Goal: Task Accomplishment & Management: Use online tool/utility

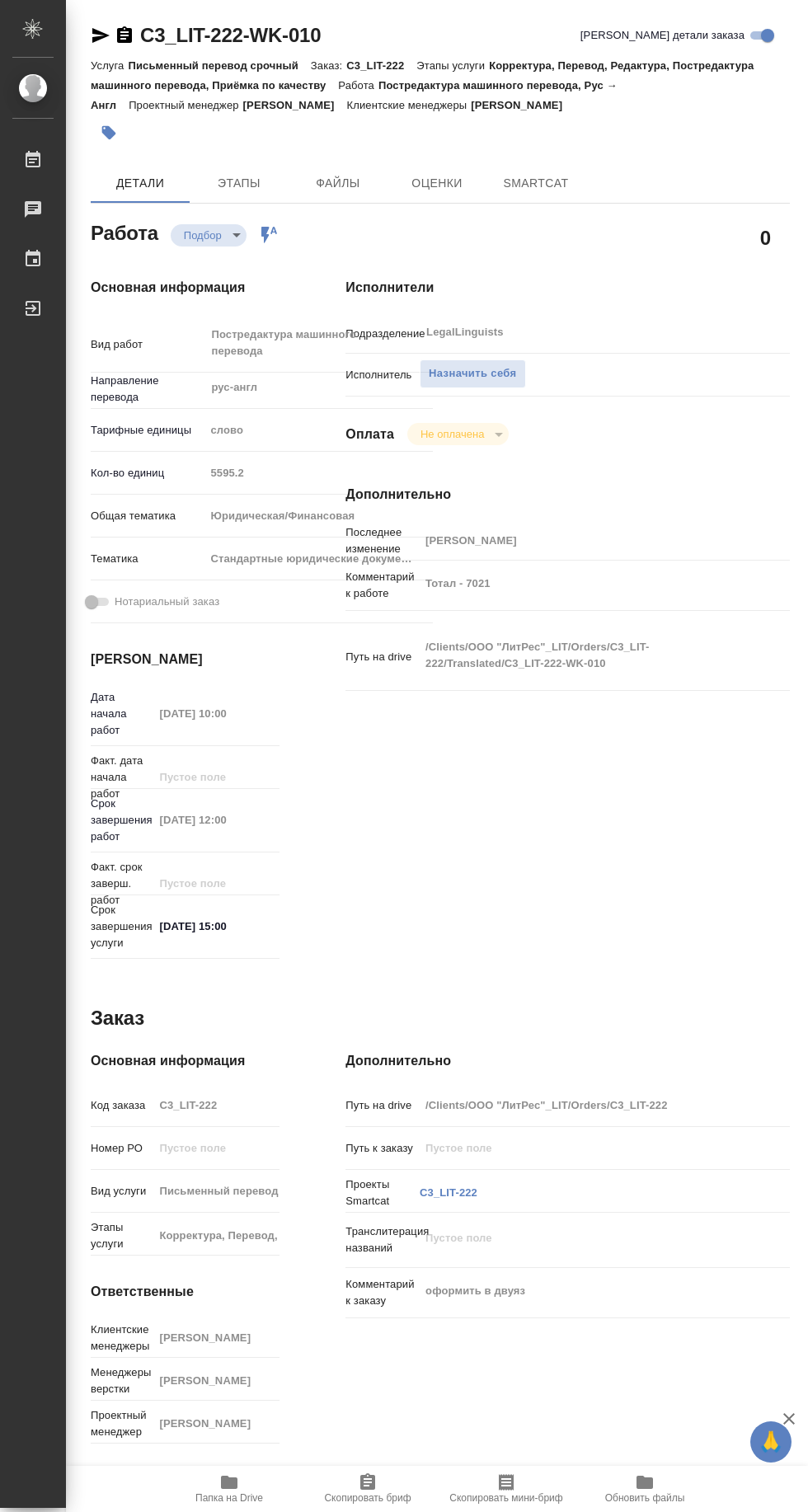
type textarea "x"
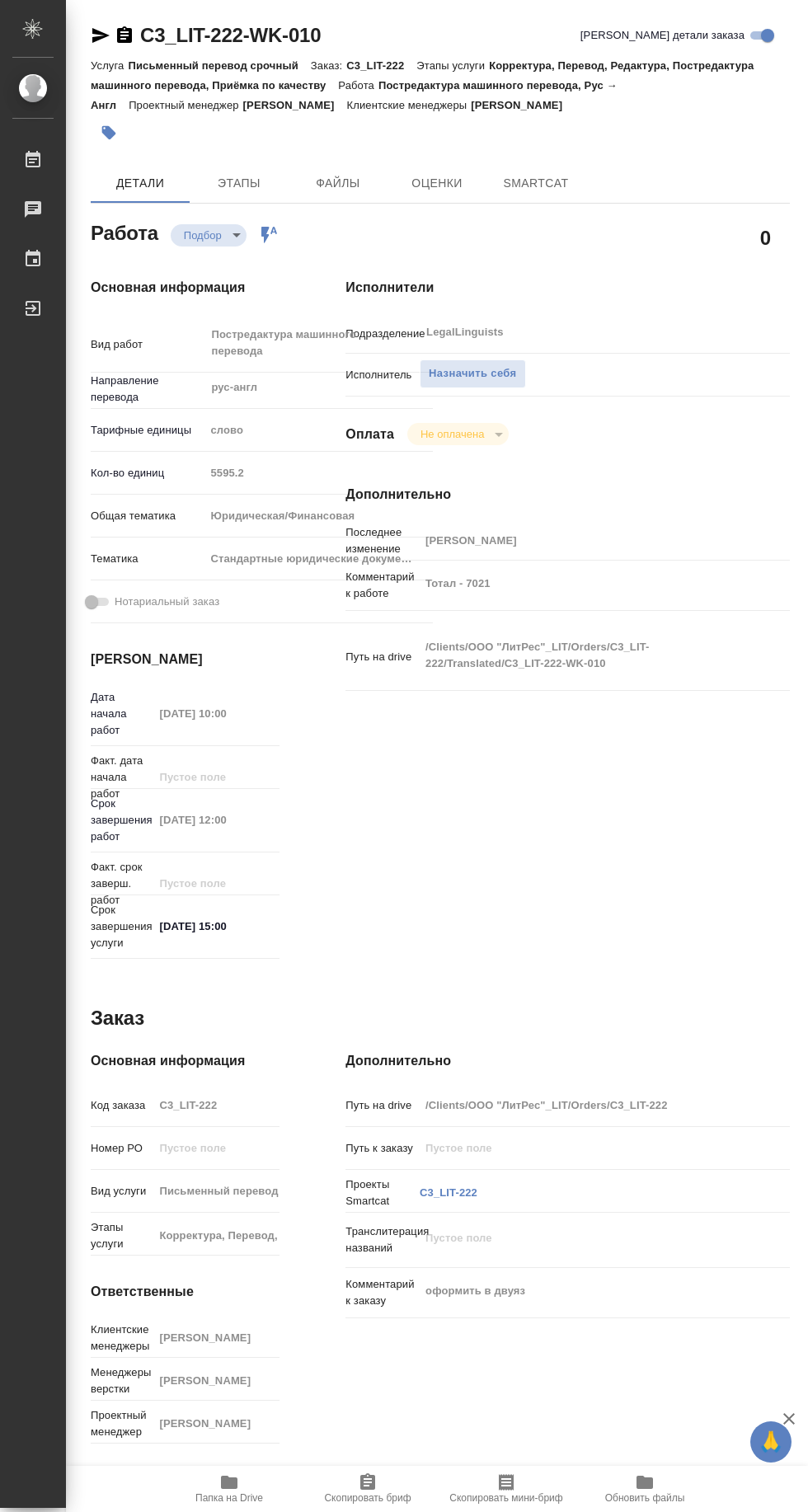
type textarea "x"
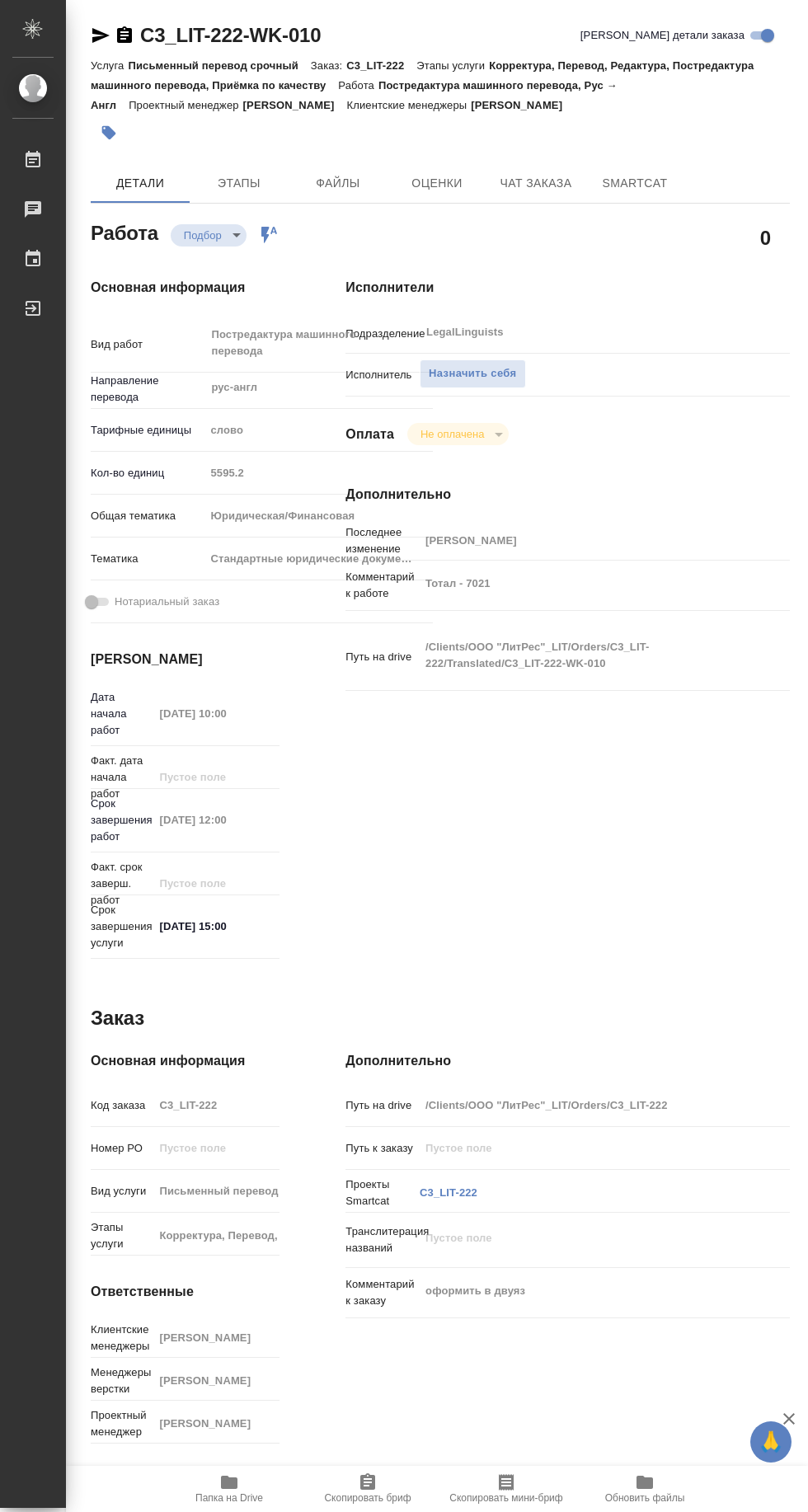
click at [219, 1497] on span "Папка на Drive" at bounding box center [229, 1497] width 67 height 11
type textarea "x"
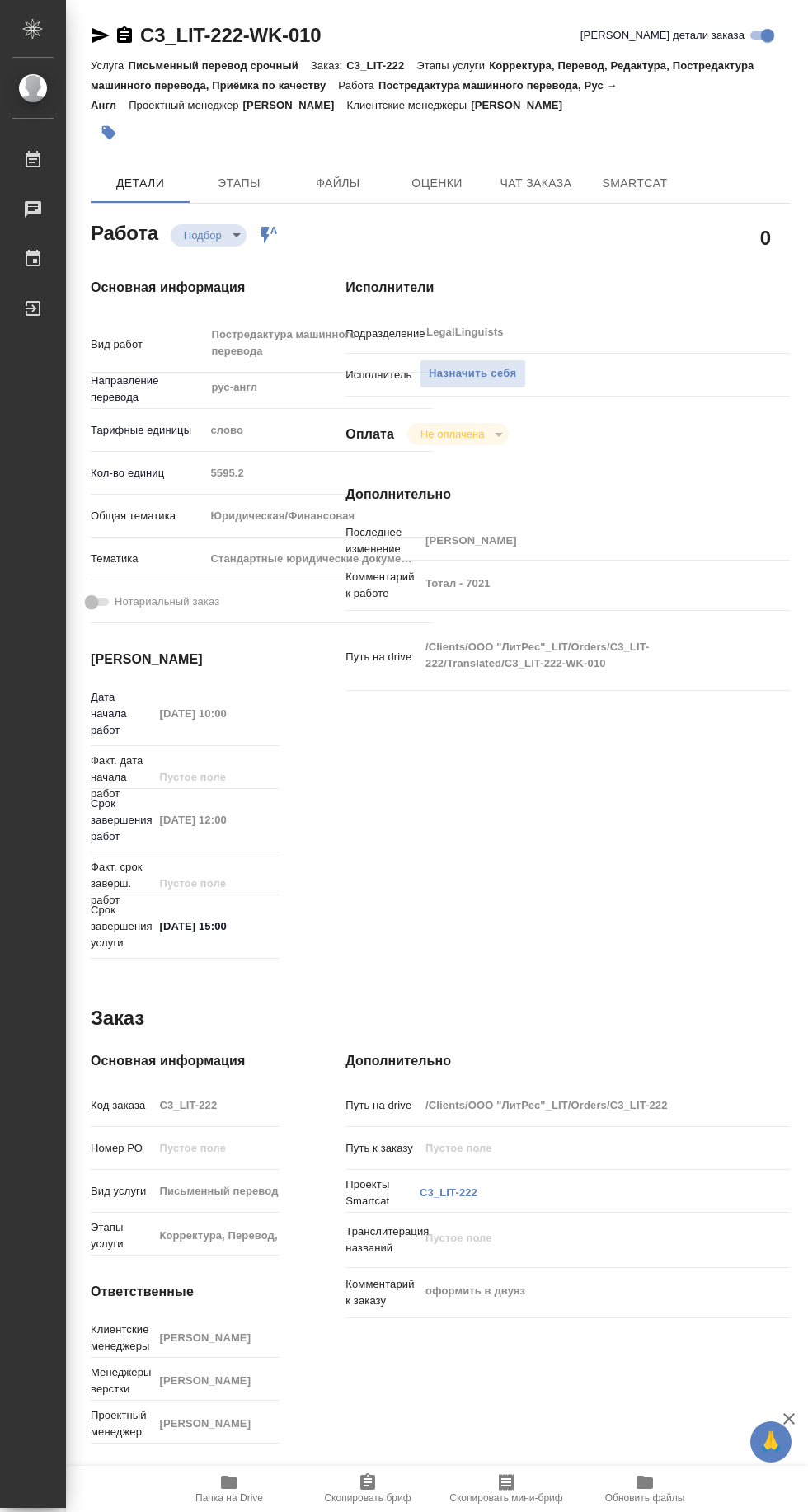
type textarea "x"
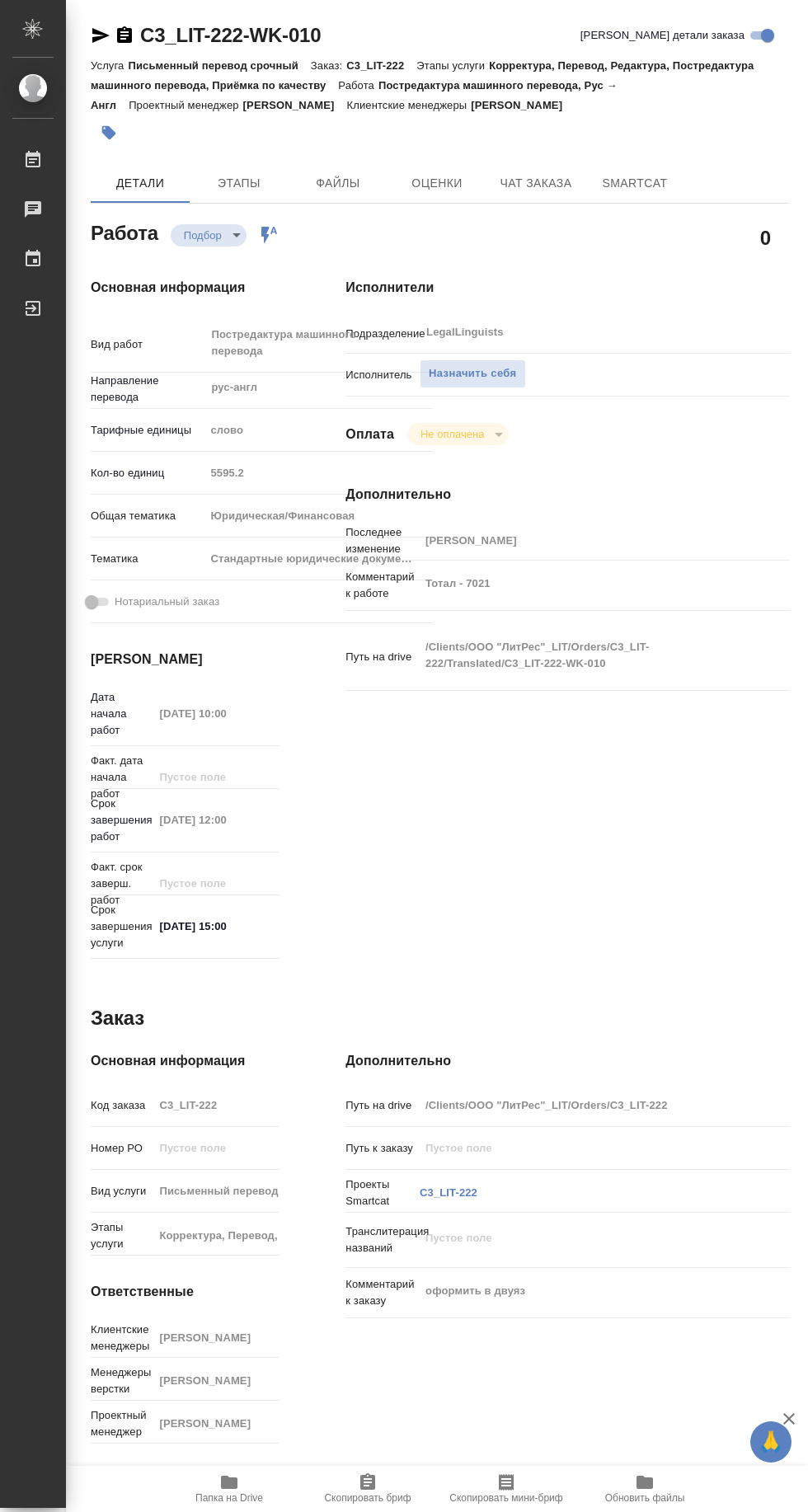
type textarea "x"
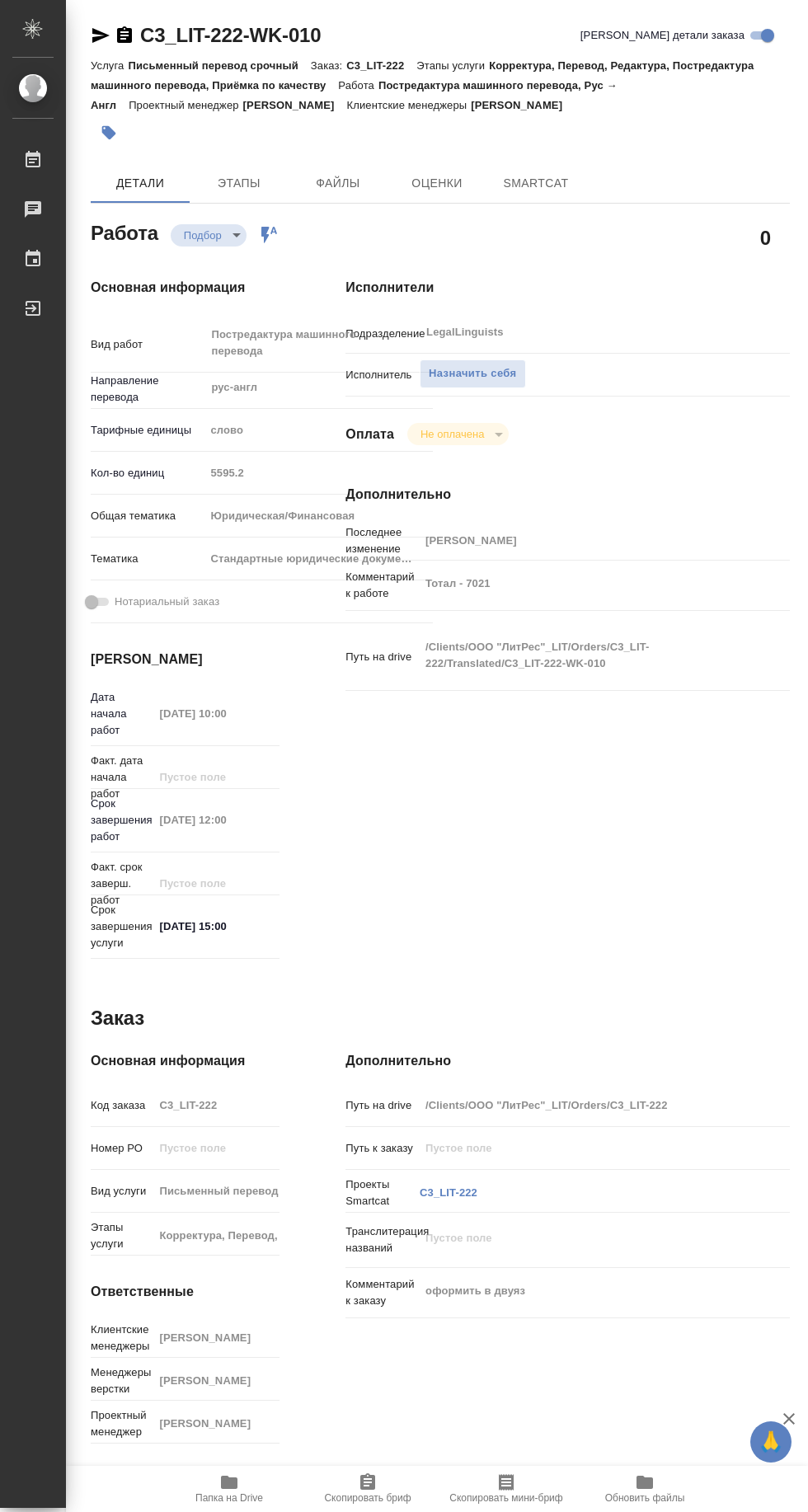
type textarea "x"
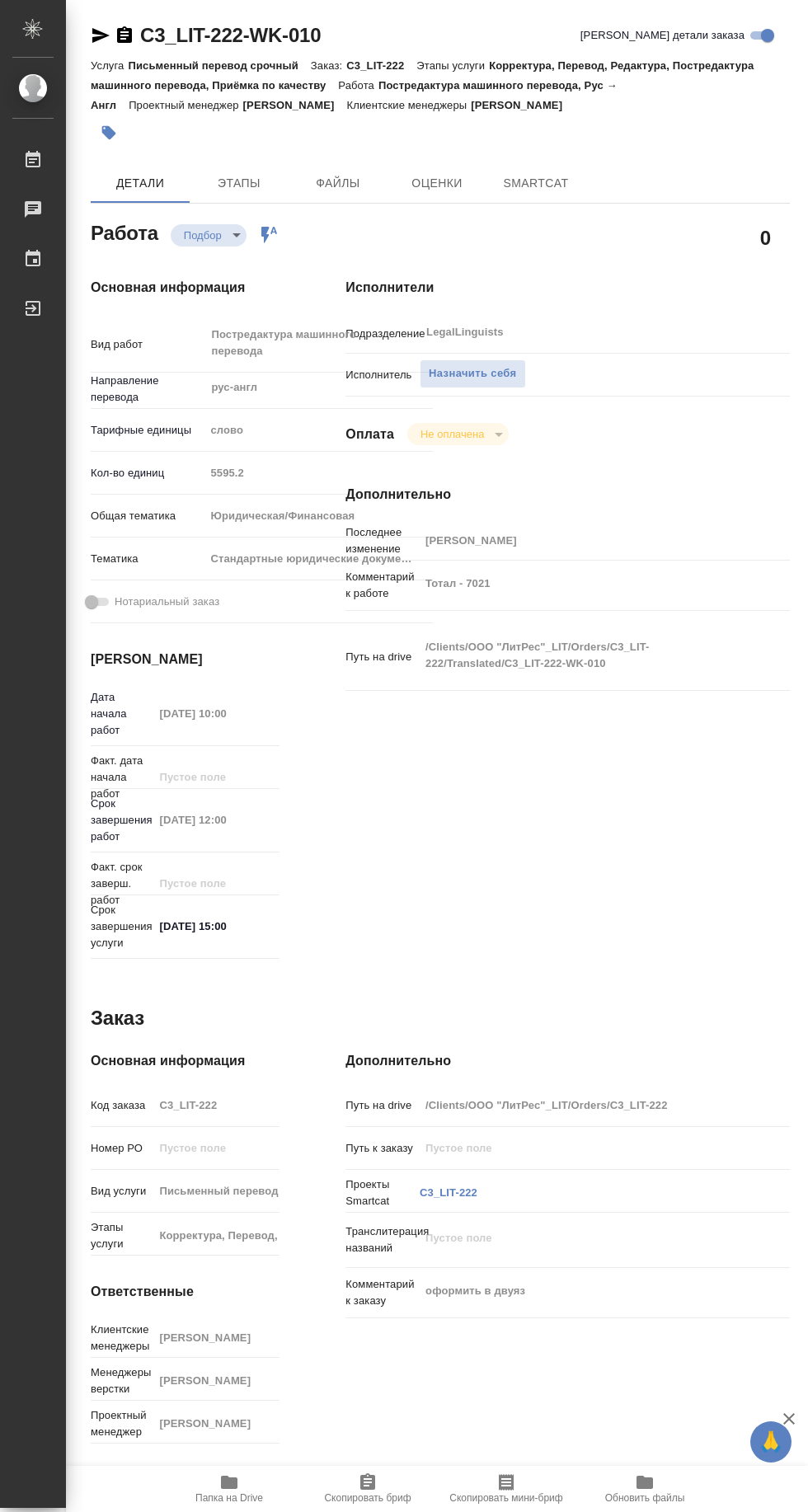
type textarea "x"
click at [495, 375] on span "Назначить себя" at bounding box center [472, 374] width 87 height 19
type textarea "x"
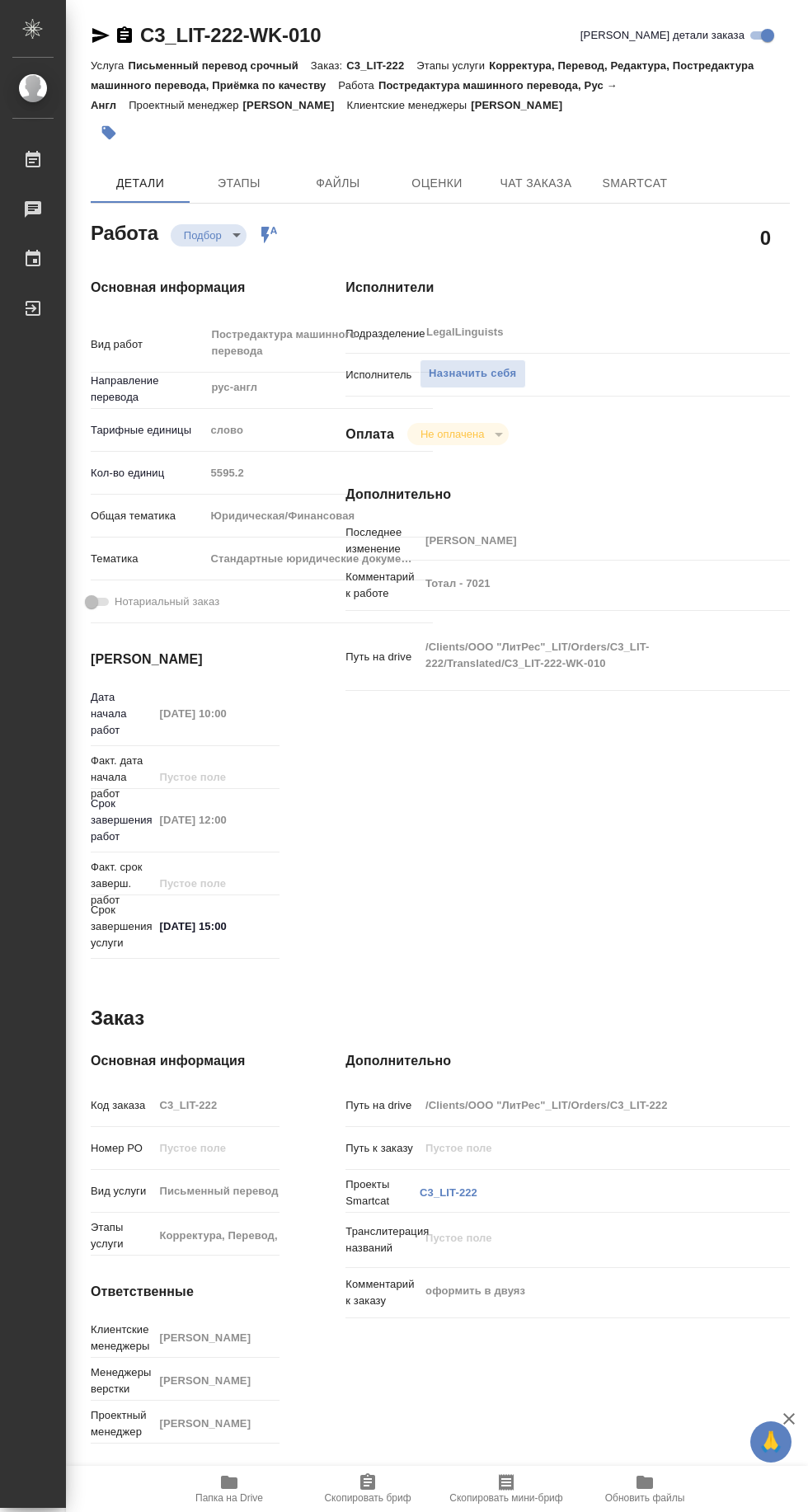
type textarea "x"
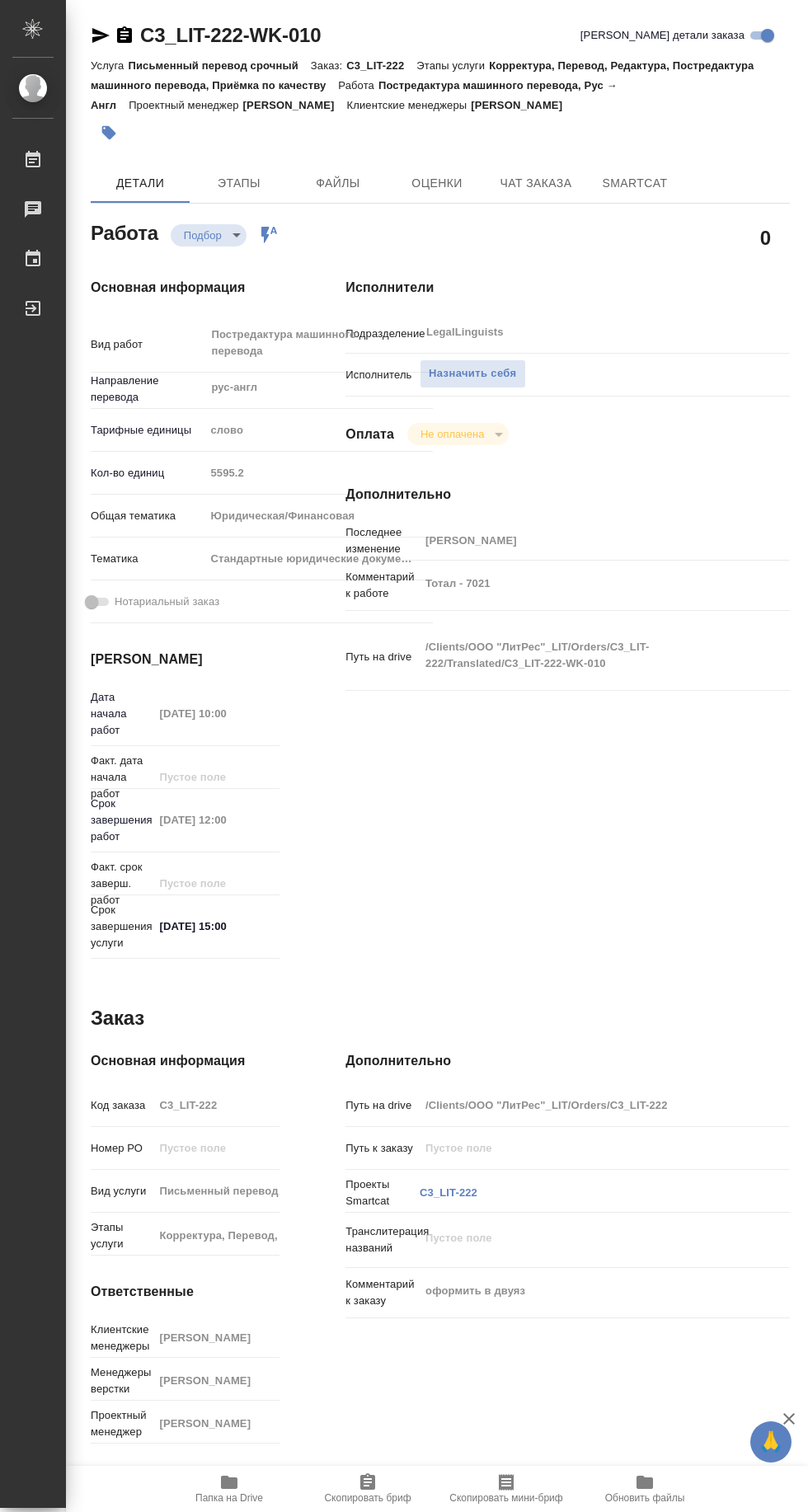
type textarea "x"
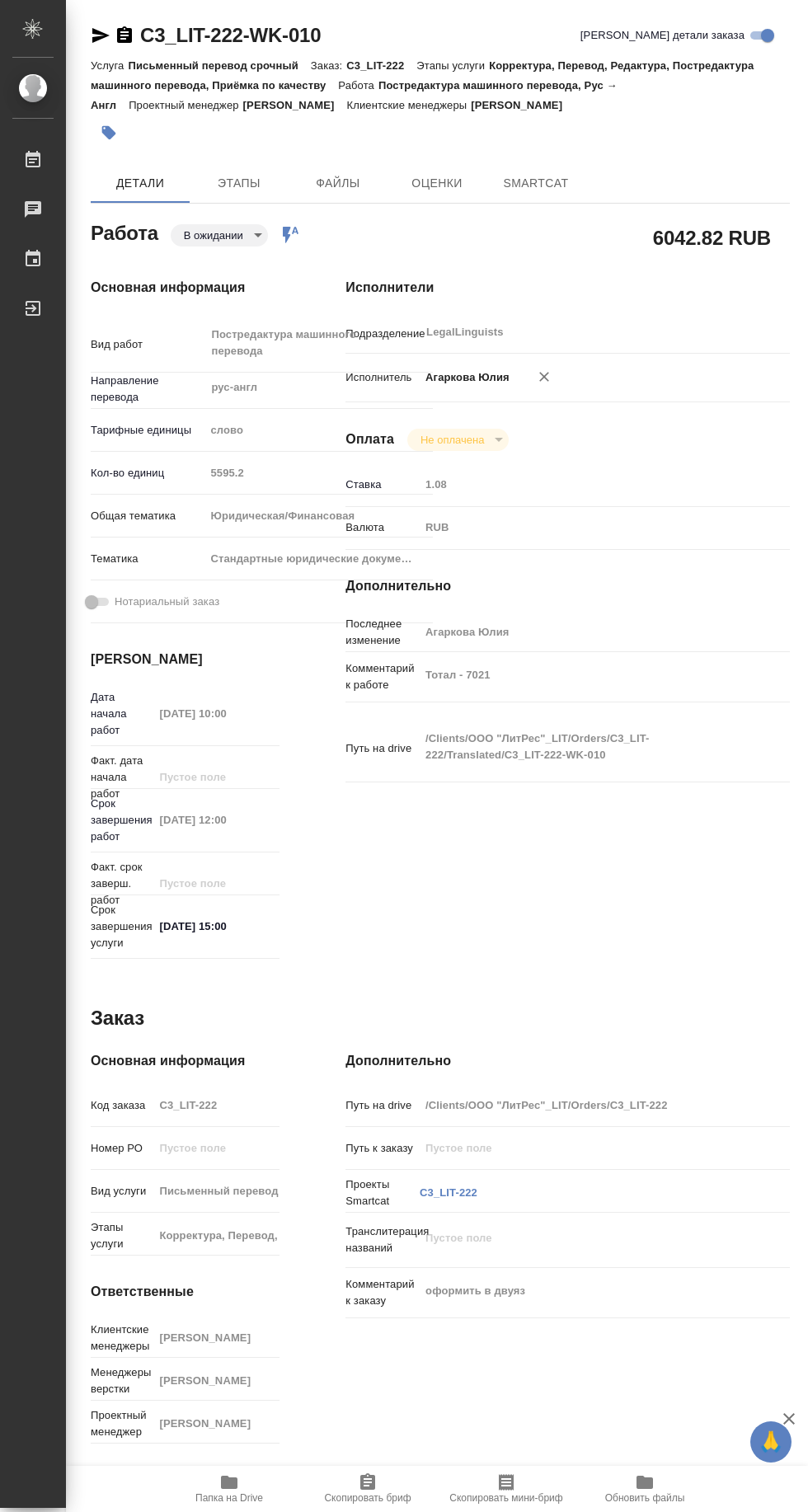
type textarea "x"
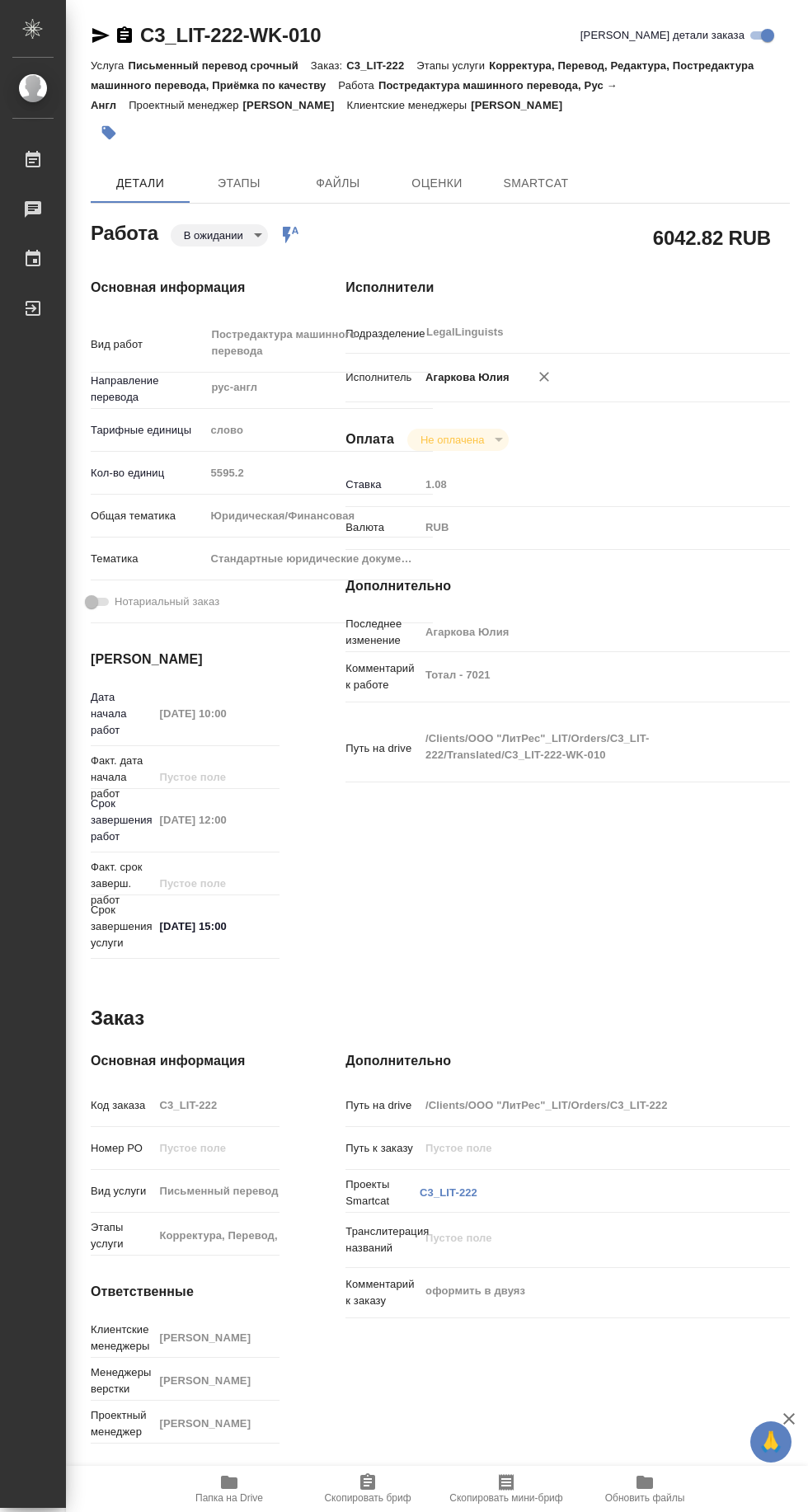
type textarea "x"
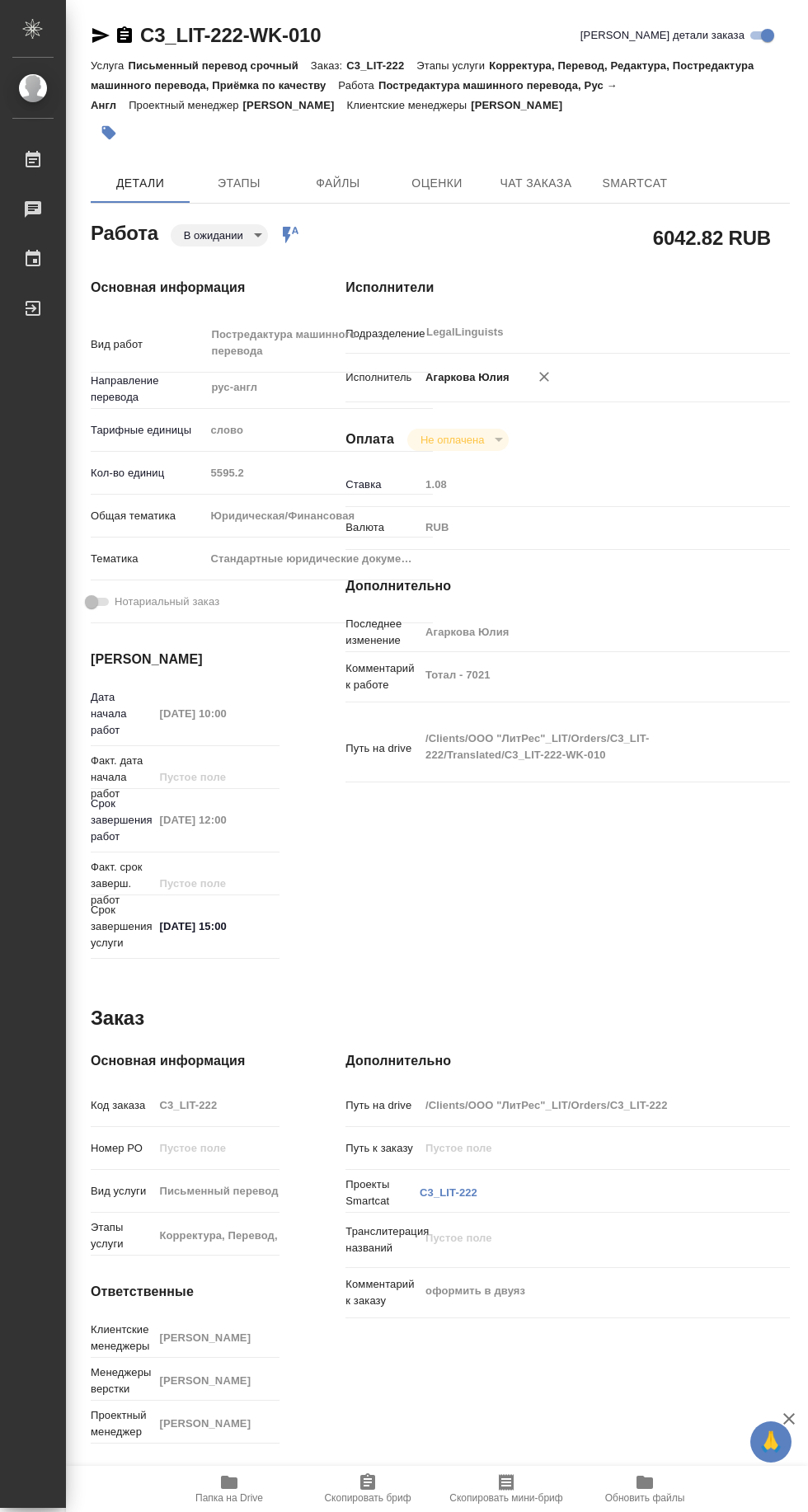
type textarea "x"
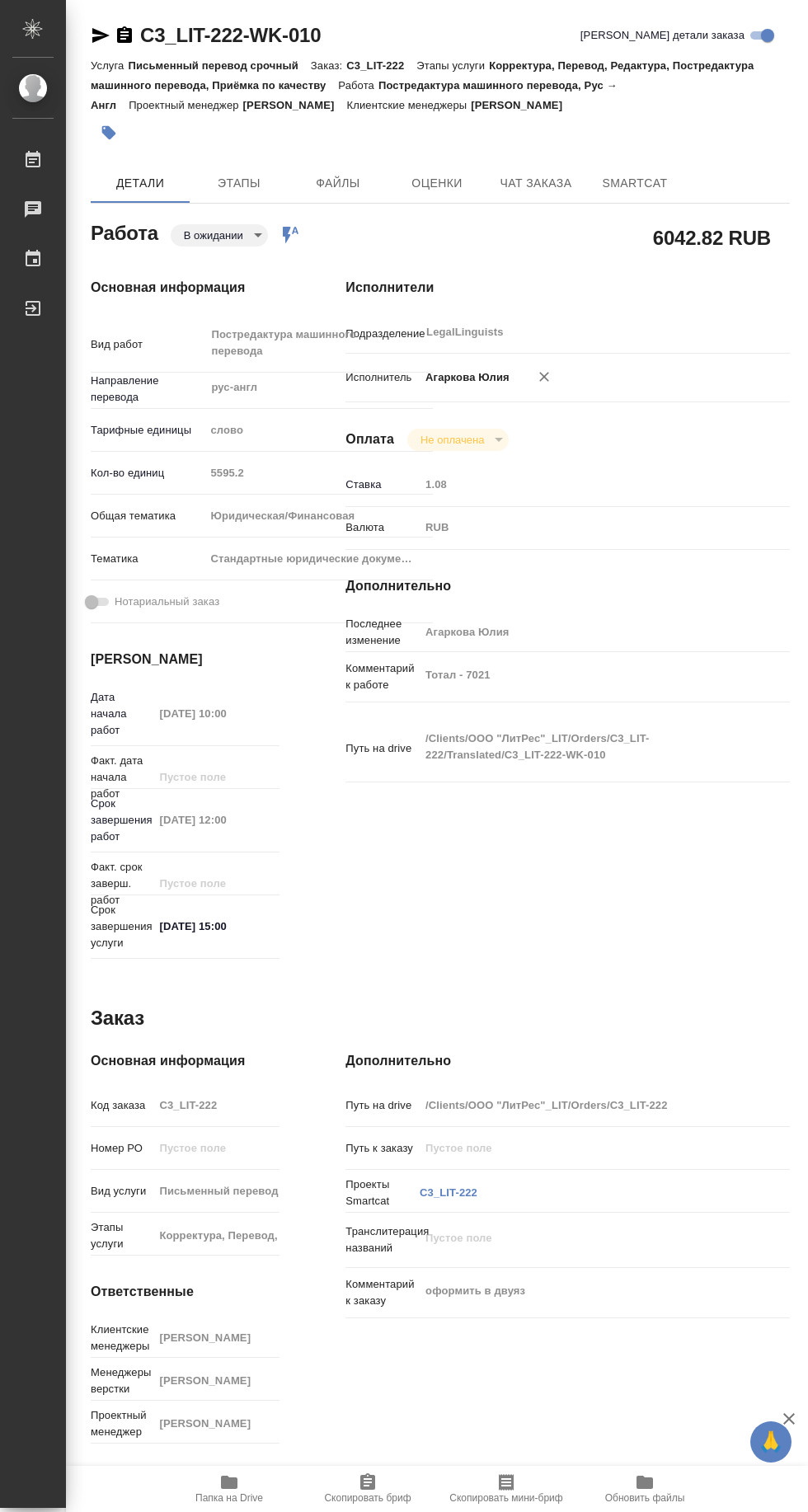
type textarea "x"
